Goal: Navigation & Orientation: Find specific page/section

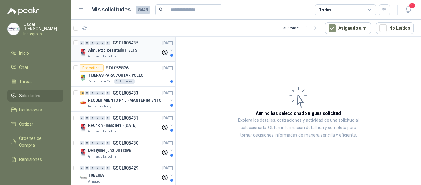
click at [110, 48] on p "Almuerzo Resultados IELTS" at bounding box center [112, 51] width 49 height 6
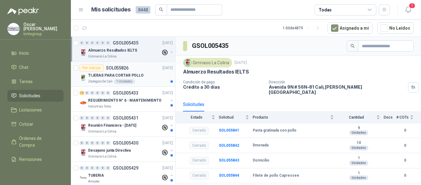
click at [141, 73] on div "TIJERAS PARA CORTAR POLLO" at bounding box center [130, 75] width 85 height 7
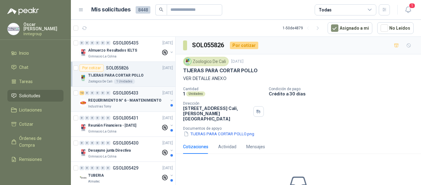
click at [143, 104] on div "REQUERIMIENTO N° 6 - MANTENIMIENTO" at bounding box center [128, 100] width 80 height 7
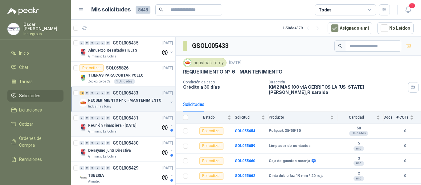
click at [135, 126] on div "Reunión Financiera - [DATE]" at bounding box center [124, 125] width 73 height 7
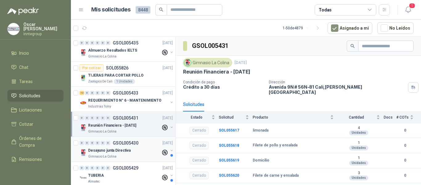
click at [127, 154] on div "Gimnasio La Colina" at bounding box center [124, 156] width 73 height 5
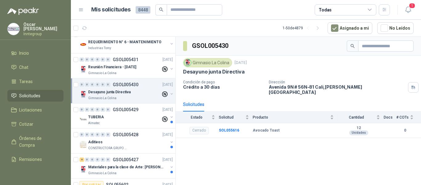
scroll to position [62, 0]
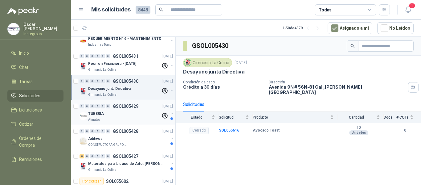
click at [130, 121] on div "Almatec" at bounding box center [124, 119] width 73 height 5
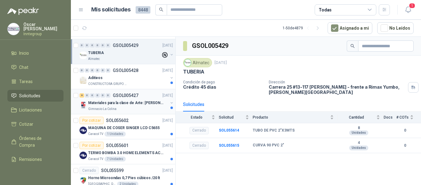
scroll to position [123, 0]
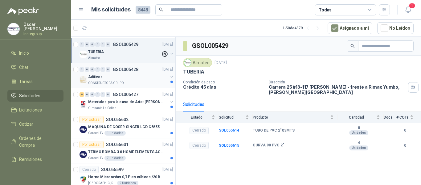
click at [137, 76] on div "Aditivos" at bounding box center [128, 76] width 80 height 7
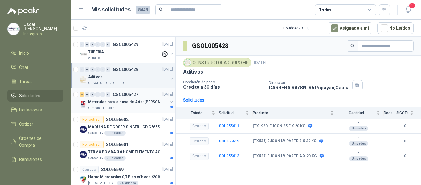
click at [141, 109] on div "Gimnasio La Colina" at bounding box center [128, 108] width 80 height 5
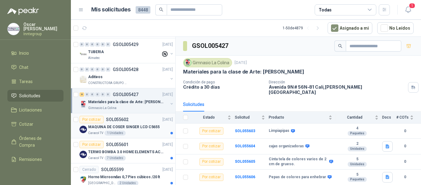
click at [151, 122] on div "Por cotizar SOL055602 [DATE]" at bounding box center [126, 119] width 93 height 7
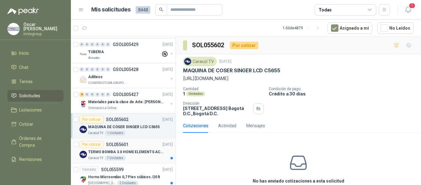
click at [142, 148] on div "Por cotizar SOL055601 [DATE]" at bounding box center [126, 144] width 93 height 7
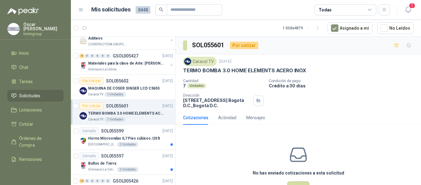
scroll to position [185, 0]
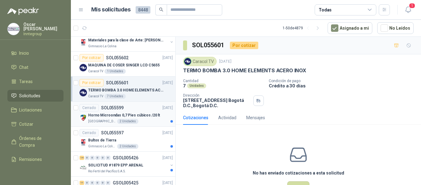
click at [140, 118] on p "Horno Microondas 0,7 Pies cúbicos /20 lt" at bounding box center [124, 115] width 72 height 6
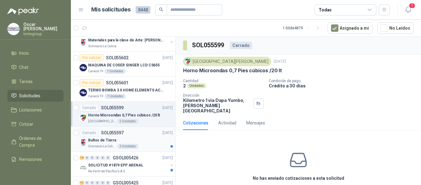
click at [145, 138] on div "Bultos de Tierra" at bounding box center [130, 139] width 85 height 7
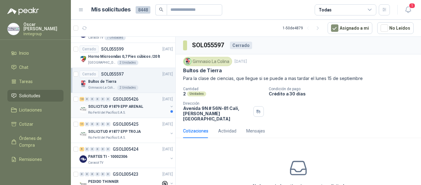
scroll to position [247, 0]
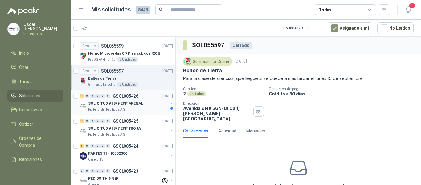
click at [140, 101] on p "SOLICITUD #1879 EPP ARENAL" at bounding box center [115, 104] width 55 height 6
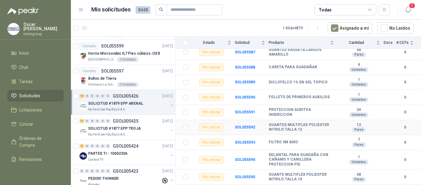
scroll to position [147, 0]
